Goal: Task Accomplishment & Management: Manage account settings

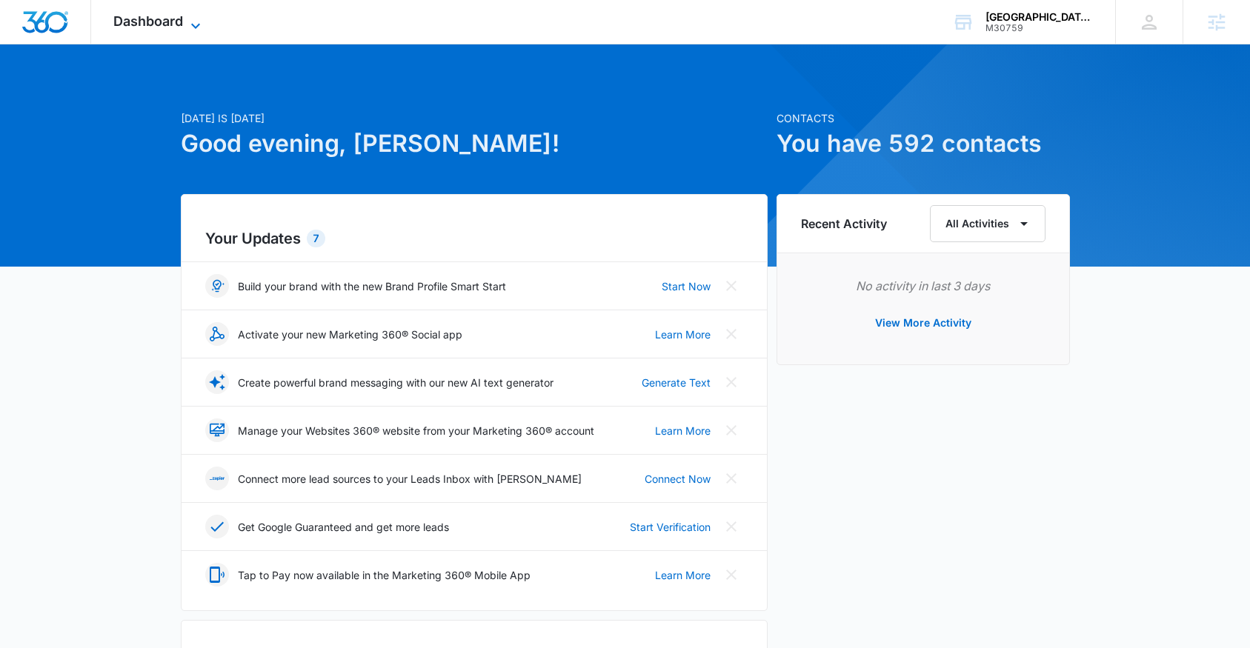
click at [177, 18] on span "Dashboard" at bounding box center [148, 21] width 70 height 16
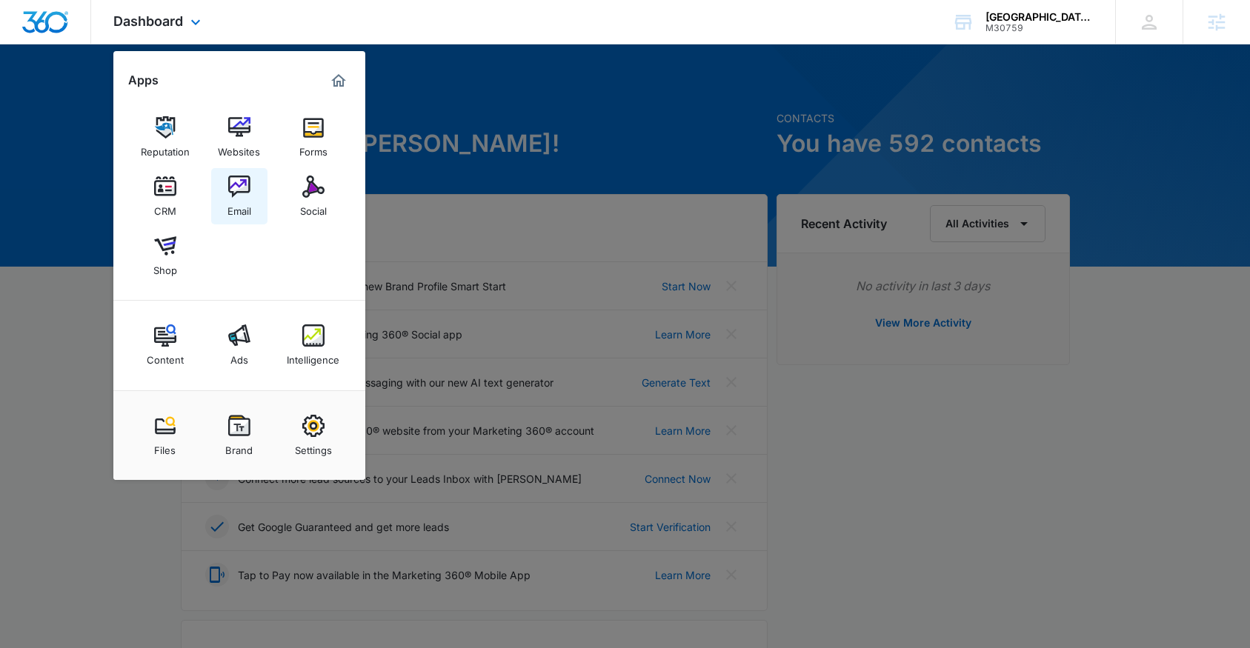
click at [239, 189] on img at bounding box center [239, 187] width 22 height 22
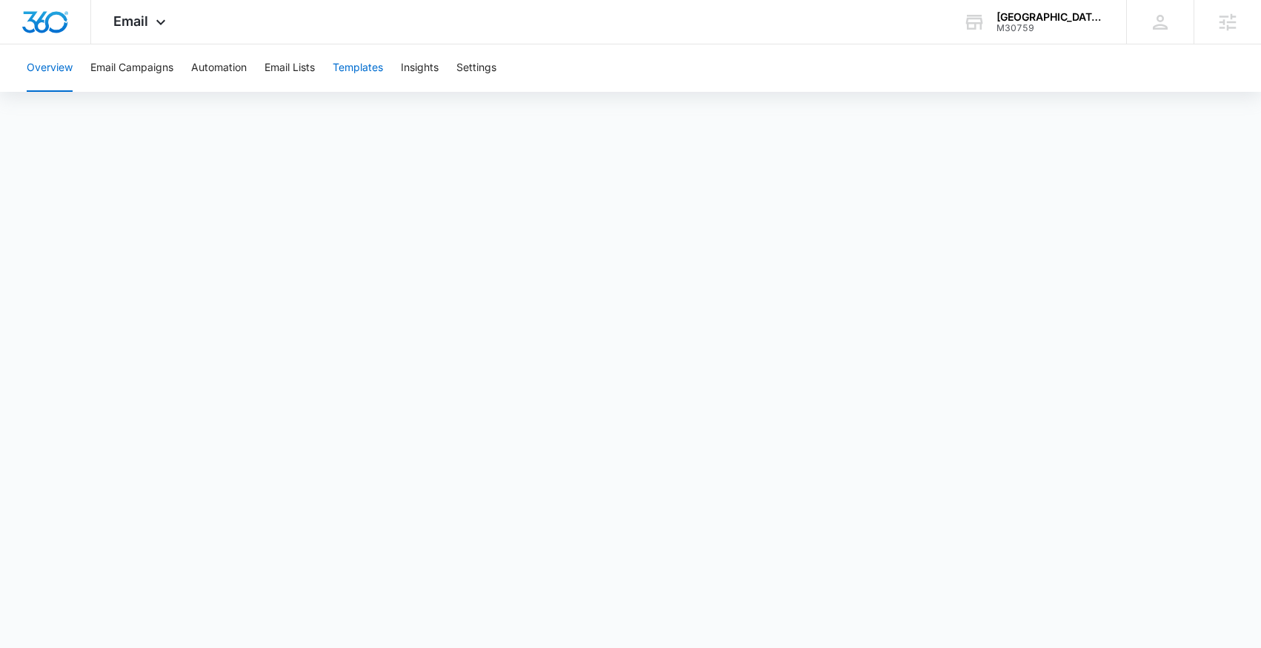
click at [372, 70] on button "Templates" at bounding box center [358, 67] width 50 height 47
click at [154, 24] on icon at bounding box center [161, 26] width 18 height 18
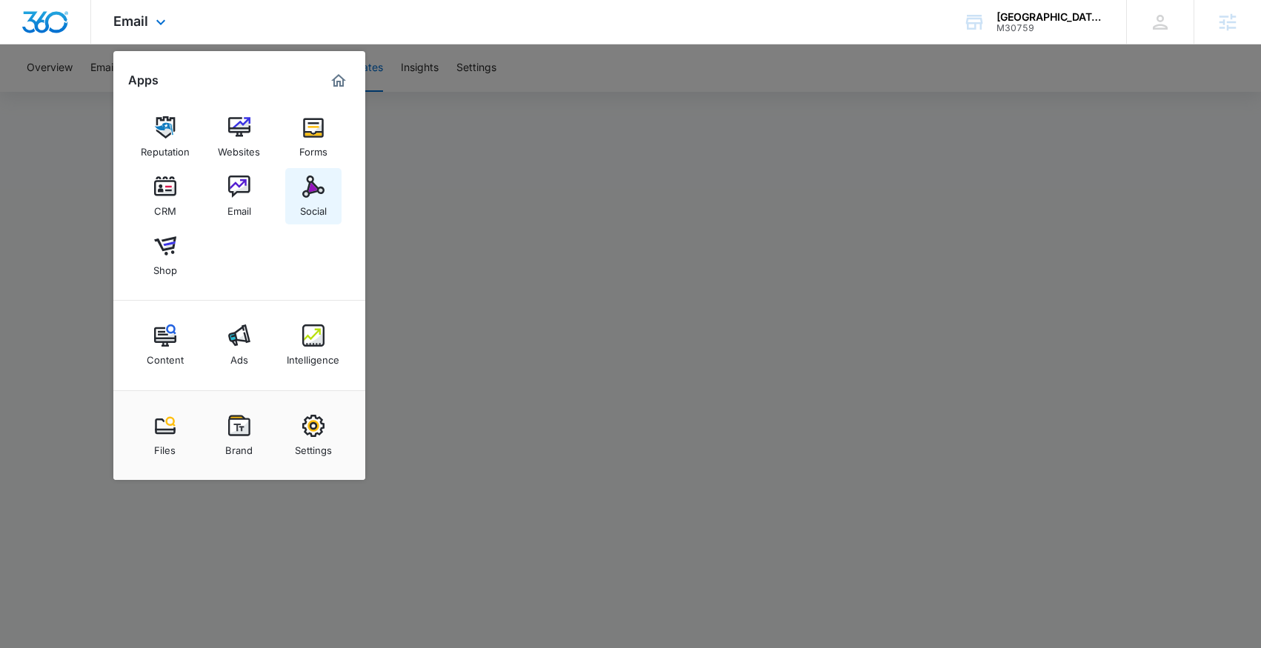
click at [311, 189] on img at bounding box center [313, 187] width 22 height 22
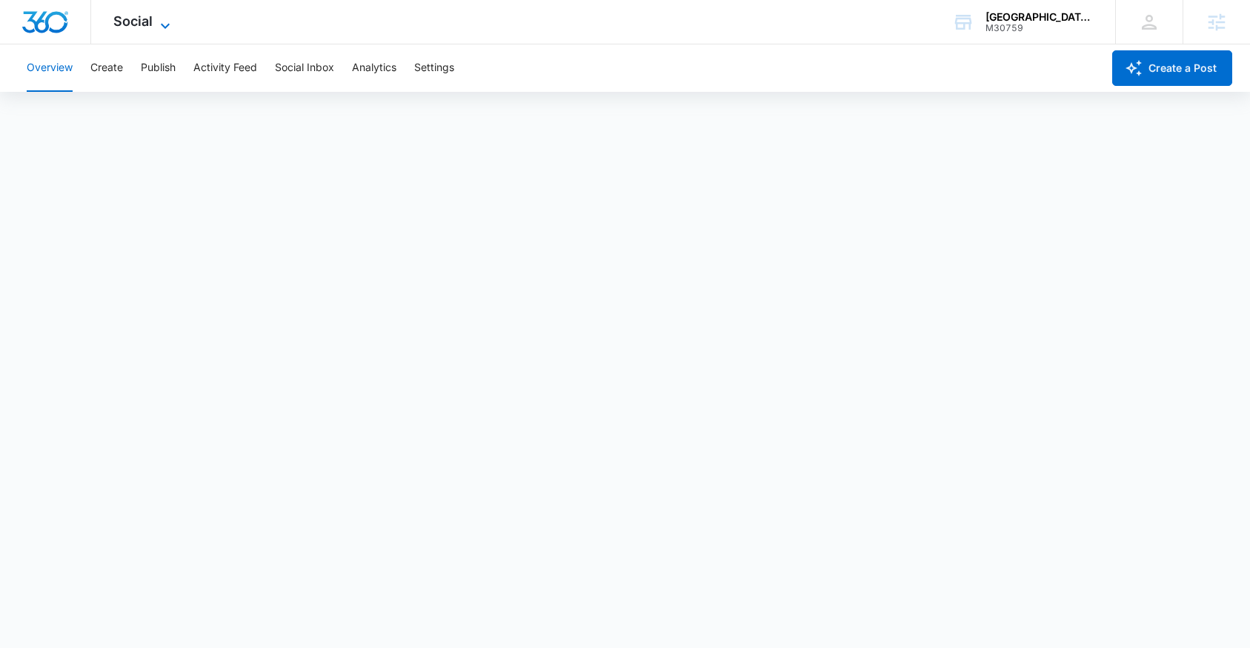
click at [169, 26] on icon at bounding box center [165, 26] width 18 height 18
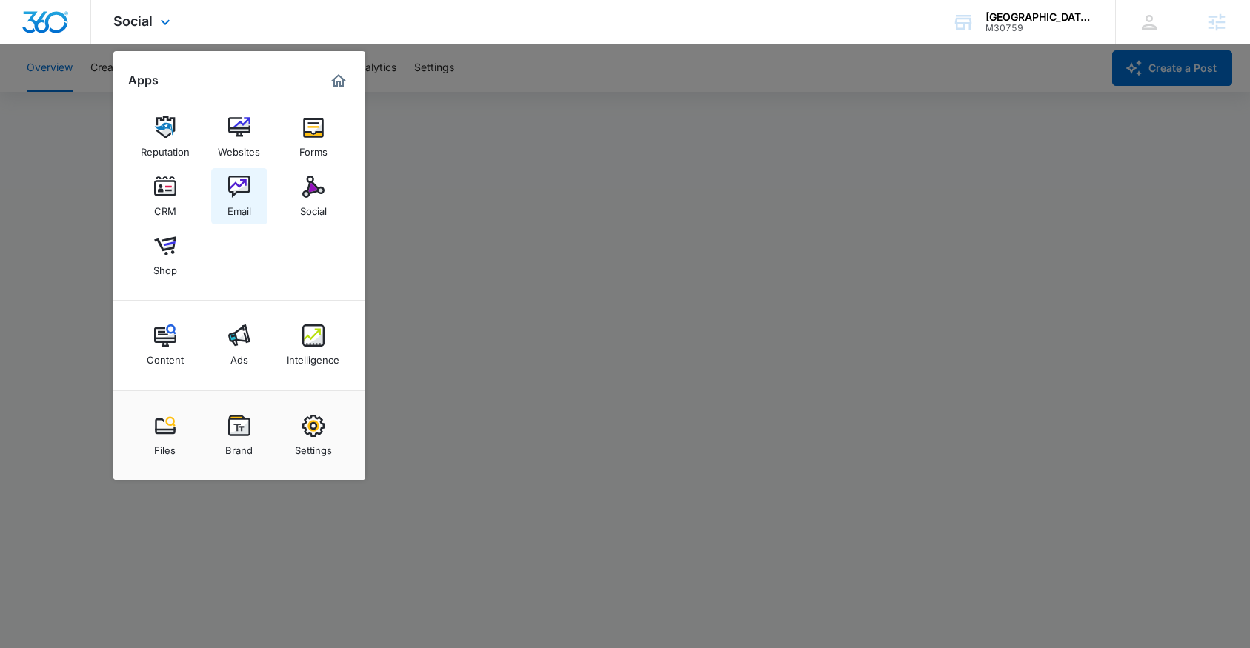
click at [247, 190] on img at bounding box center [239, 187] width 22 height 22
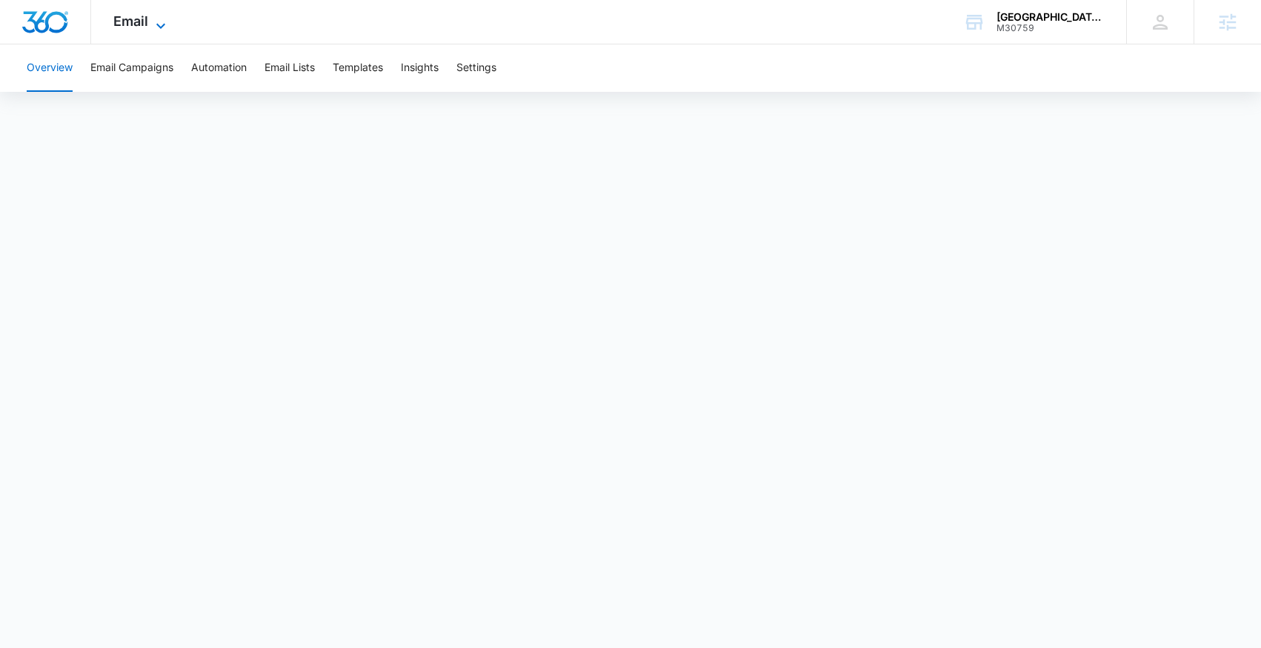
click at [138, 20] on span "Email" at bounding box center [130, 21] width 35 height 16
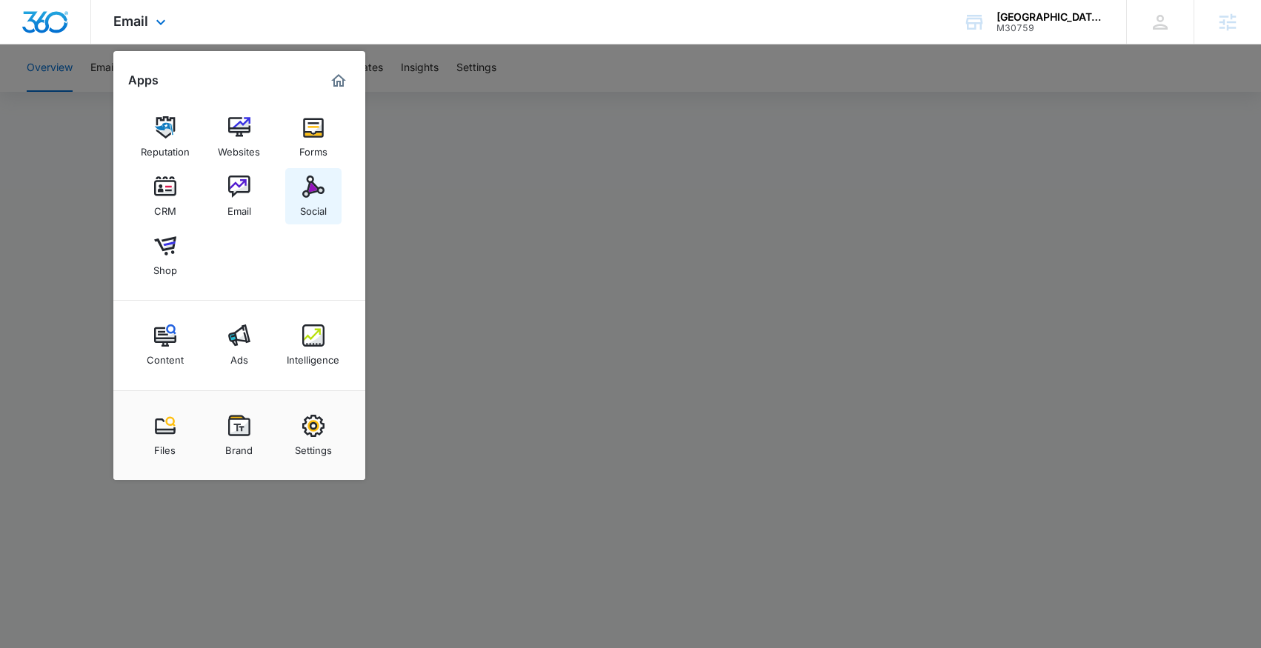
click at [311, 188] on img at bounding box center [313, 187] width 22 height 22
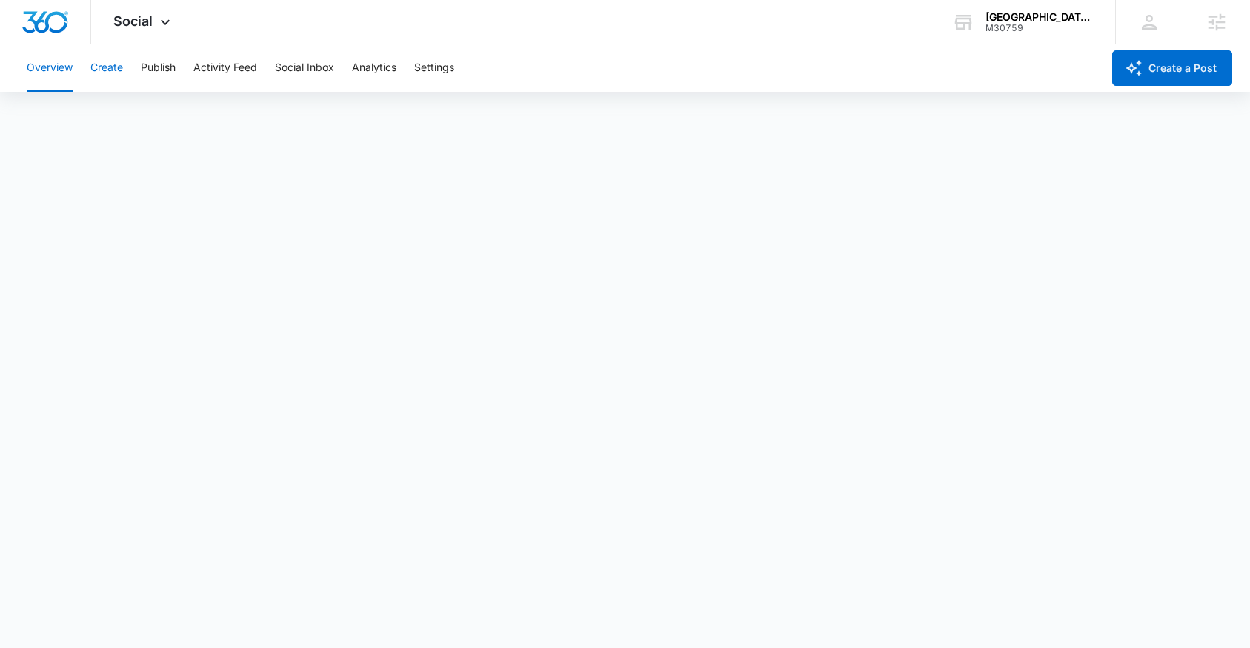
click at [107, 71] on button "Create" at bounding box center [106, 67] width 33 height 47
click at [147, 27] on span "Social" at bounding box center [132, 21] width 39 height 16
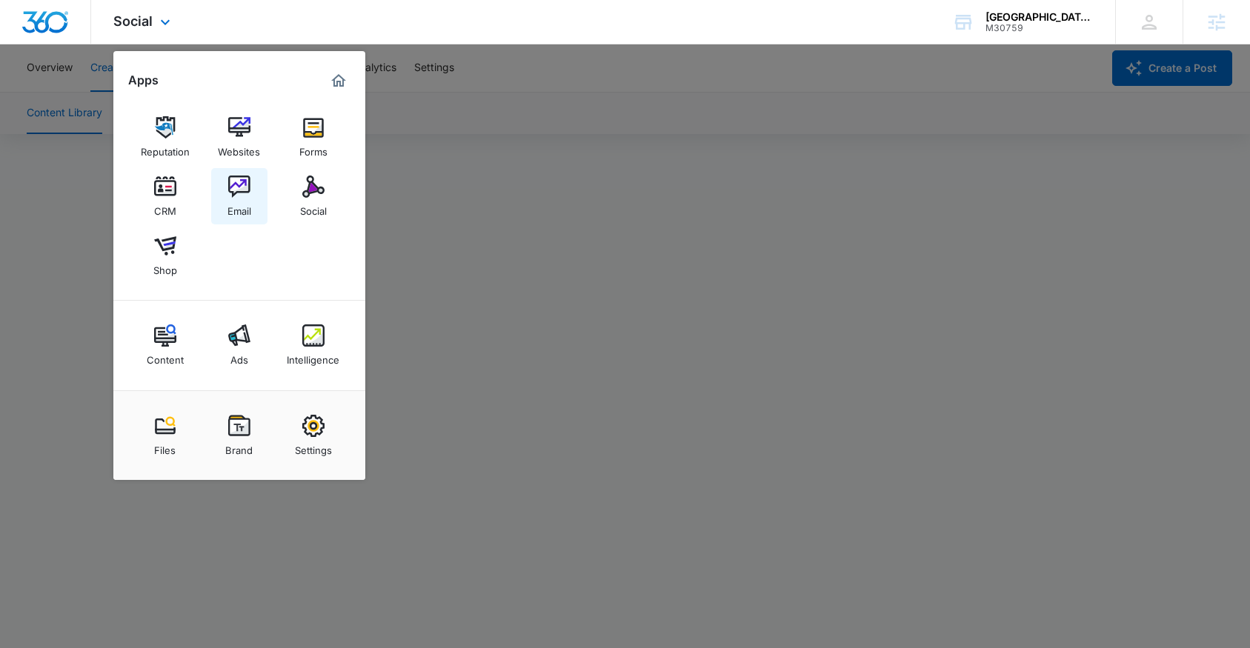
click at [244, 200] on div "Email" at bounding box center [239, 207] width 24 height 19
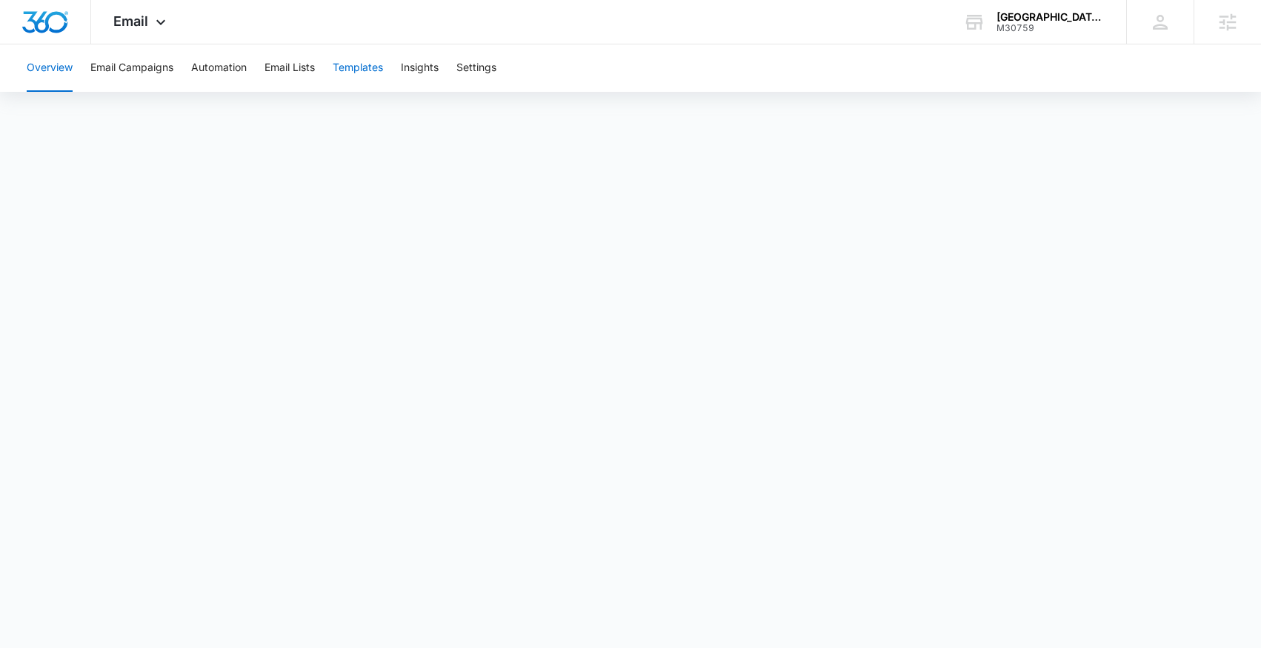
click at [370, 69] on button "Templates" at bounding box center [358, 67] width 50 height 47
click at [127, 68] on button "Email Campaigns" at bounding box center [131, 67] width 83 height 47
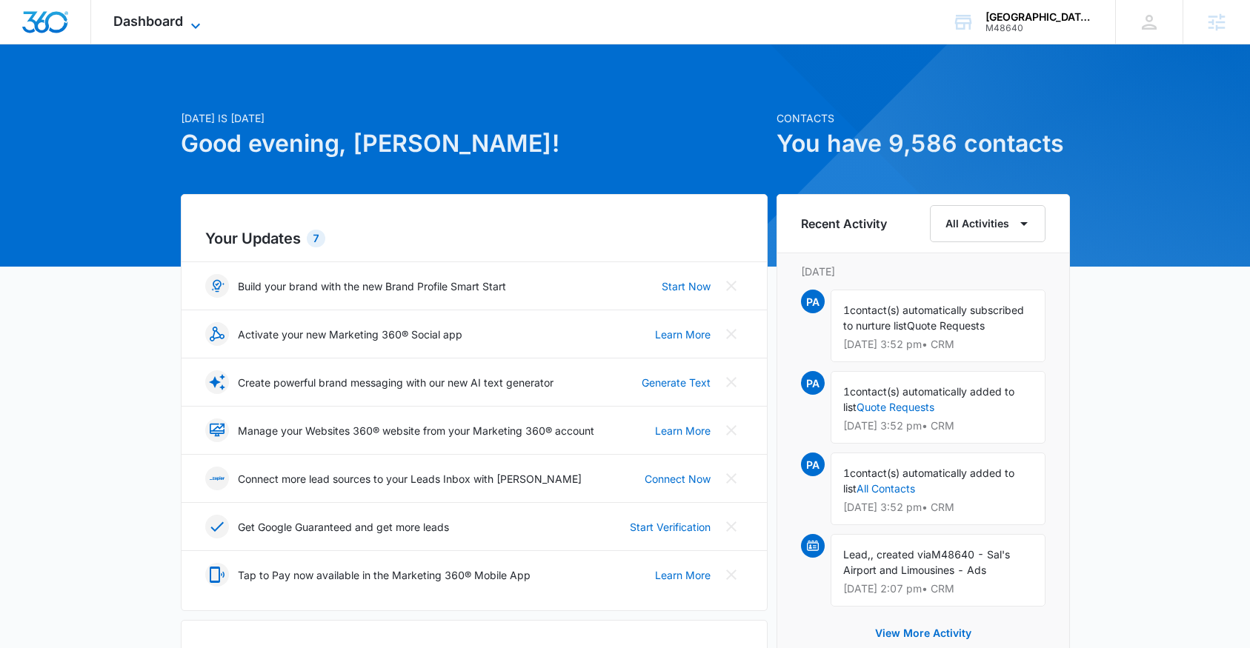
click at [190, 22] on icon at bounding box center [196, 26] width 18 height 18
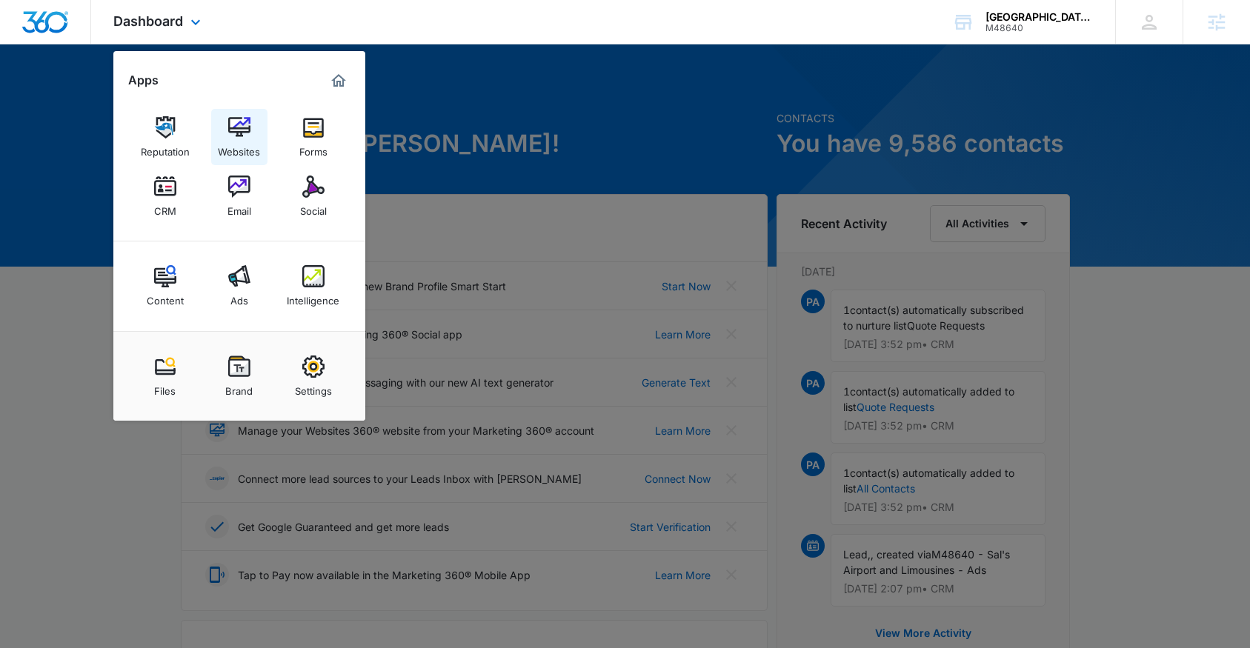
click at [240, 136] on img at bounding box center [239, 127] width 22 height 22
